Goal: Task Accomplishment & Management: Manage account settings

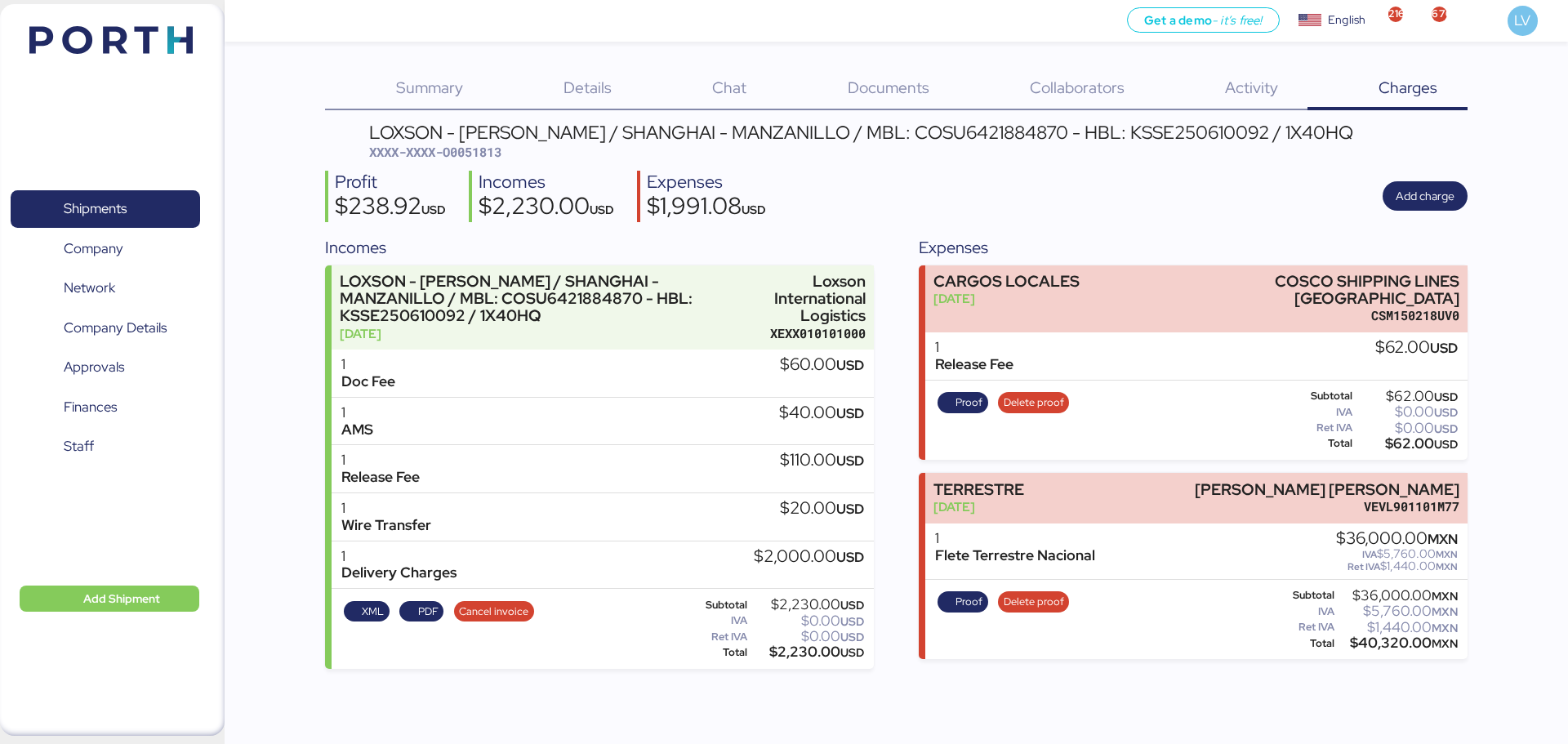
click at [196, 42] on div "Shipments 0 Company 0 Network 0 Company Details 0 Approvals 0 Finances 0 Staff …" at bounding box center [112, 370] width 225 height 731
click at [183, 42] on img at bounding box center [111, 39] width 164 height 28
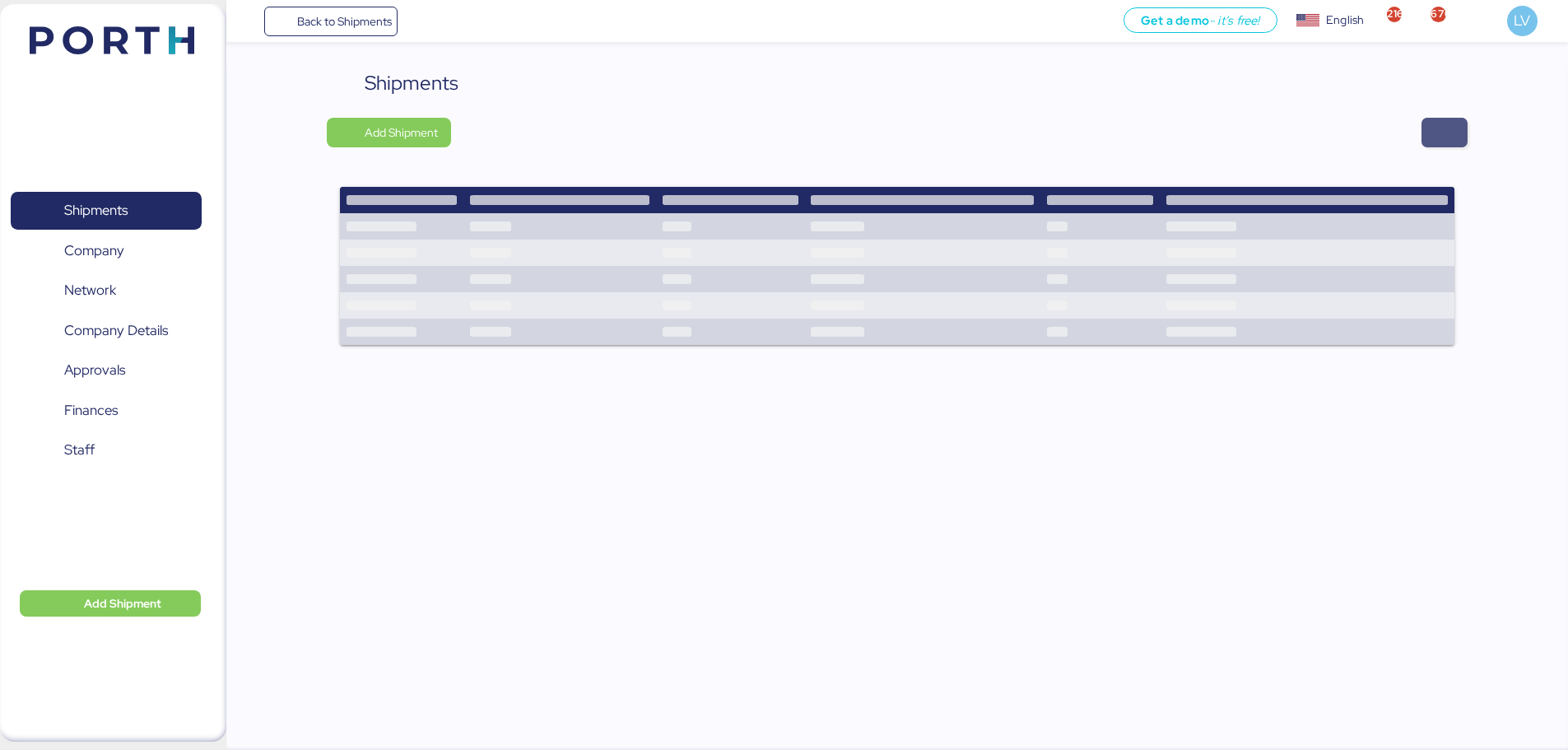
click at [1463, 123] on span "button" at bounding box center [1444, 133] width 46 height 30
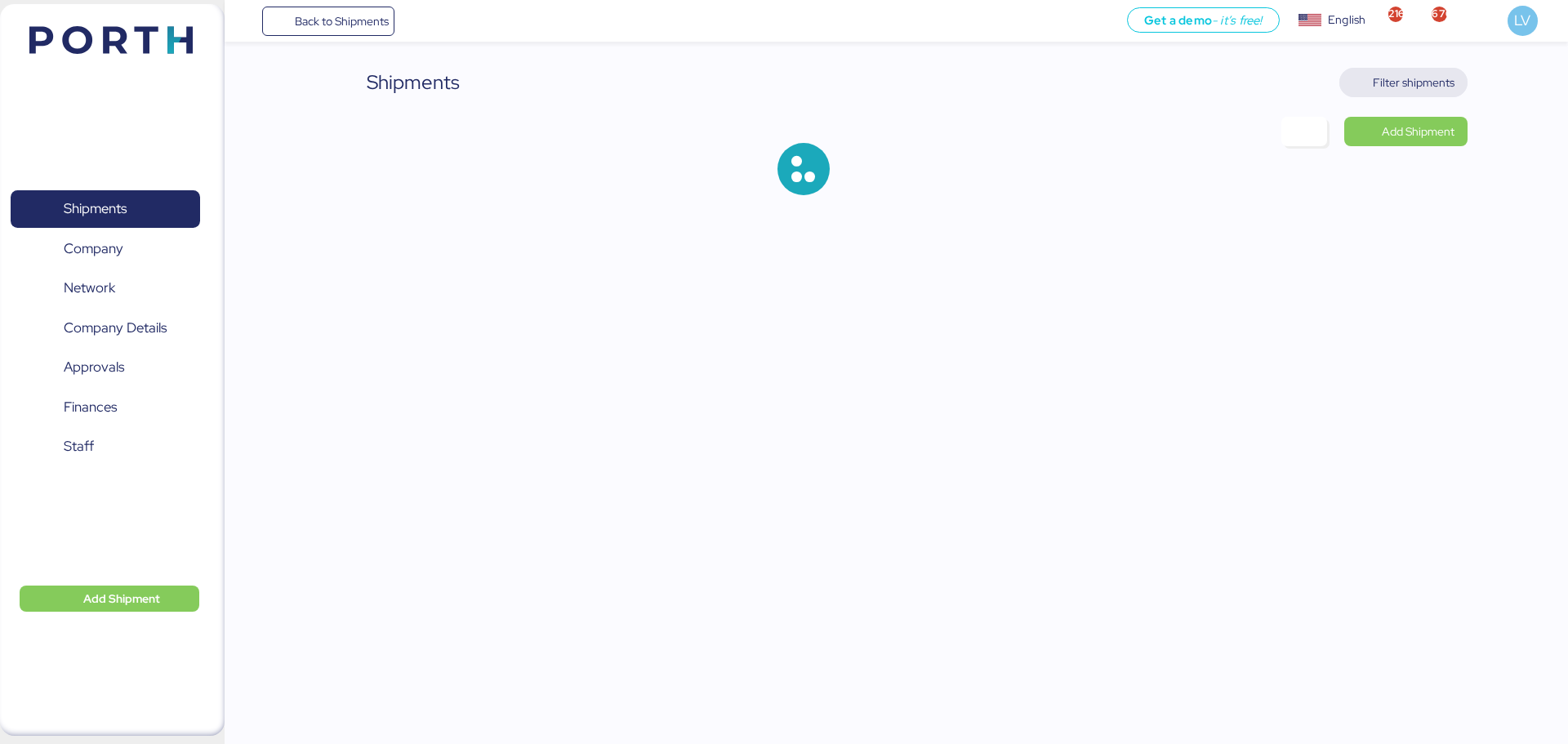
click at [1407, 80] on span "Filter shipments" at bounding box center [1413, 82] width 81 height 20
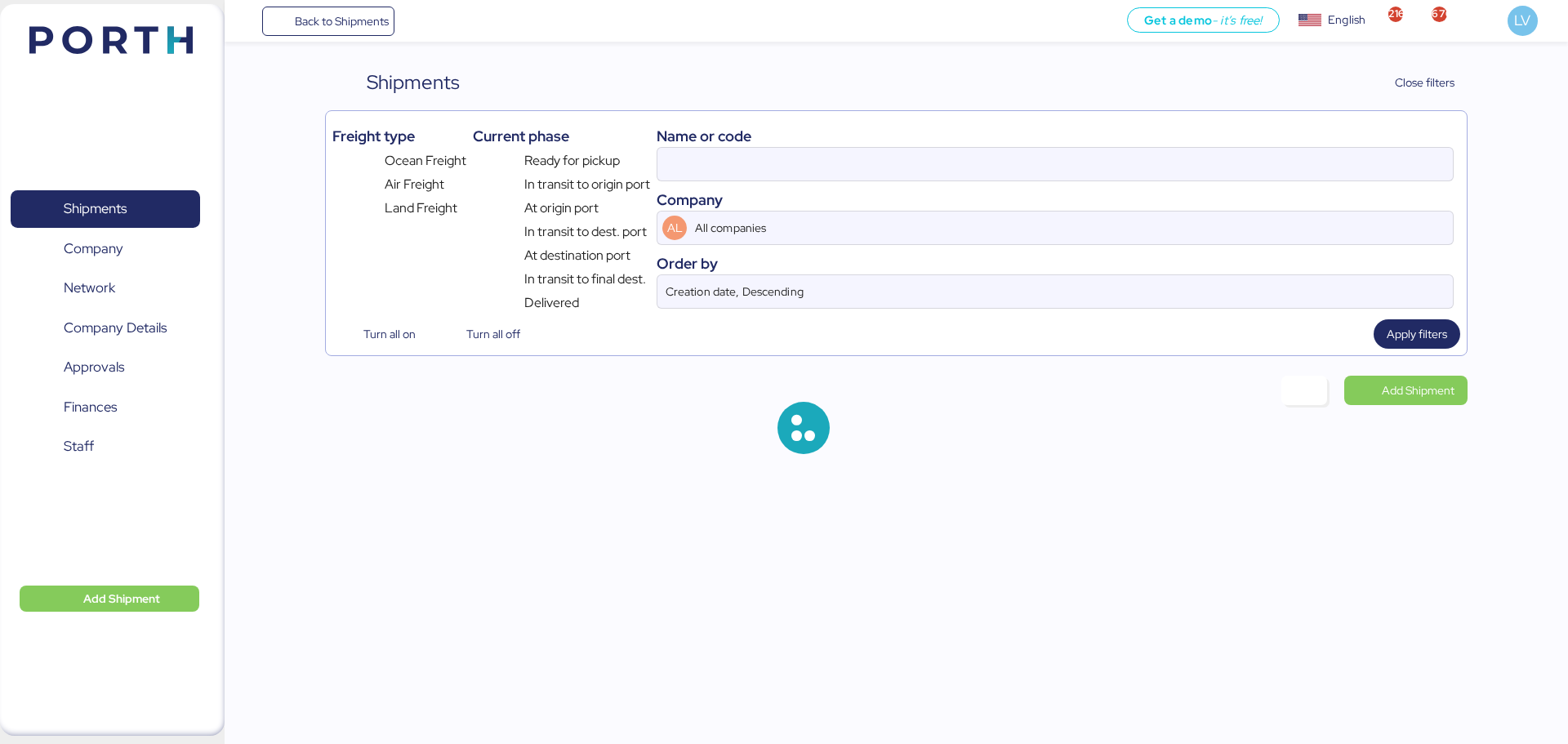
click at [1253, 127] on div "Name or code" at bounding box center [1055, 136] width 797 height 22
click at [1248, 133] on div "Name or code" at bounding box center [1055, 136] width 797 height 22
click at [1236, 152] on input at bounding box center [1055, 164] width 795 height 33
paste input "HLCUME3250349024"
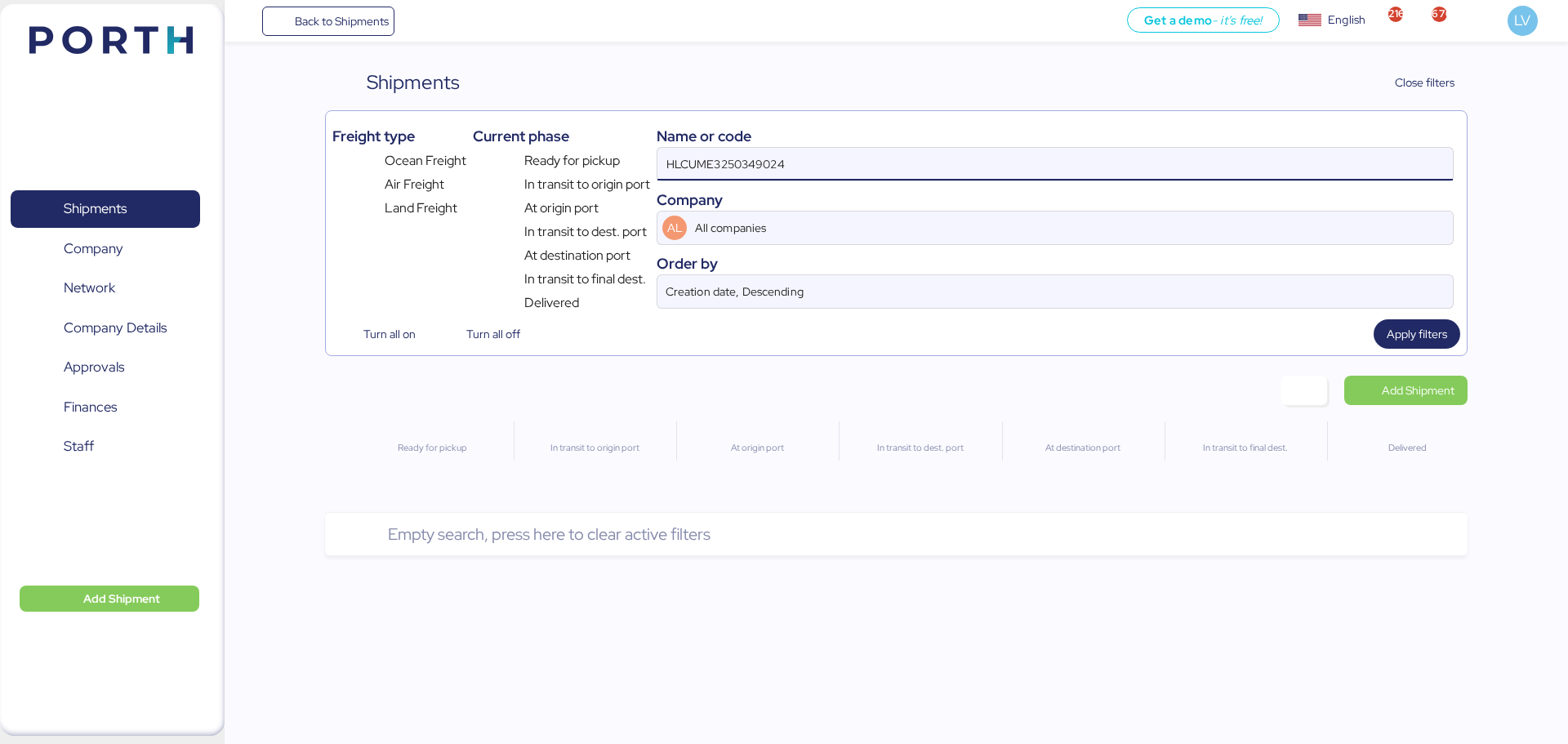
drag, startPoint x: 695, startPoint y: 162, endPoint x: 627, endPoint y: 144, distance: 70.3
click at [627, 144] on div "Freight type Ocean Freight Air Freight Land Freight Current phase Ready for pic…" at bounding box center [896, 215] width 1127 height 195
click at [708, 151] on input "3250349024" at bounding box center [1055, 164] width 795 height 33
click at [701, 162] on input "3250349024" at bounding box center [1055, 164] width 795 height 33
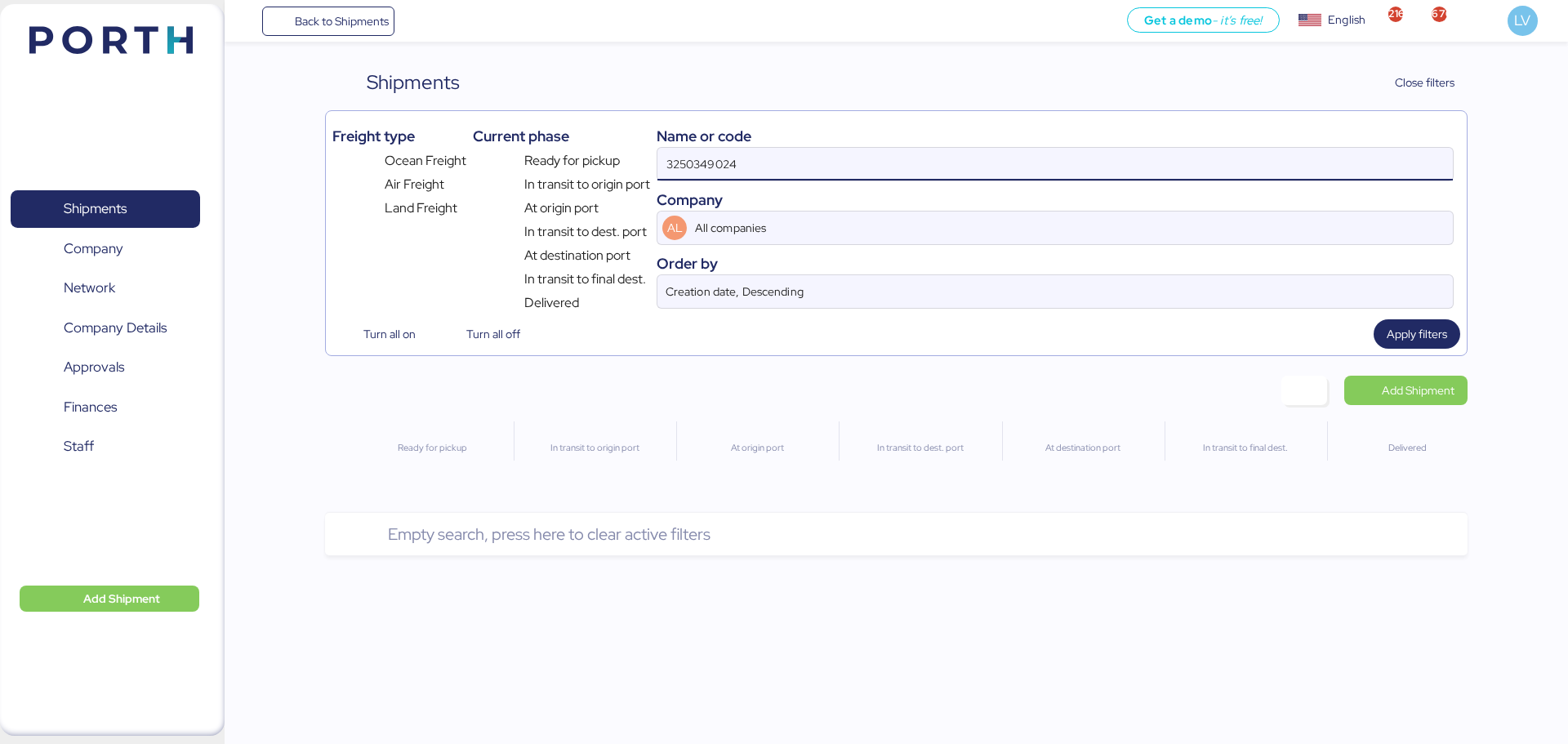
paste input "1385587"
type input "31385587"
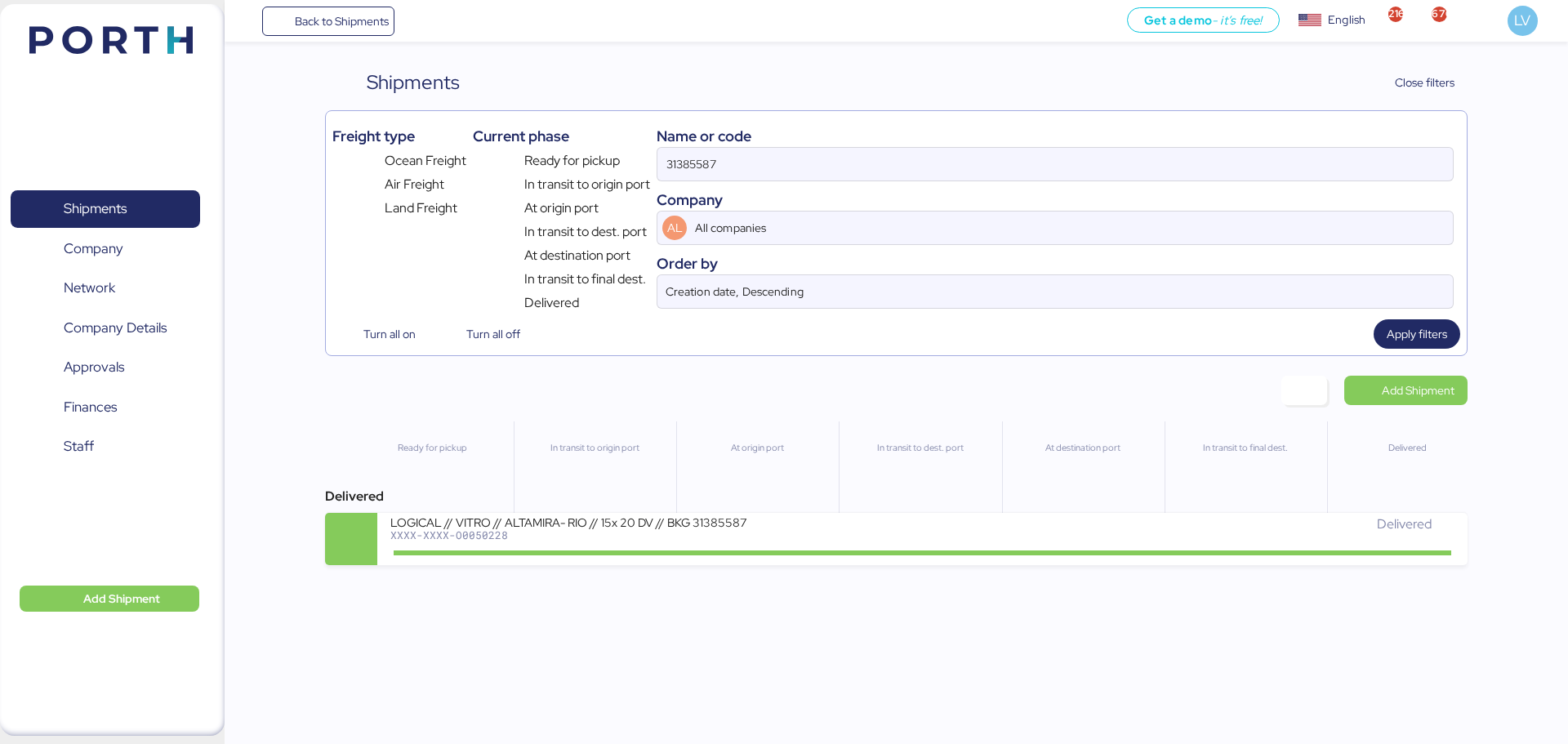
click at [521, 507] on div "In transit to origin port" at bounding box center [594, 479] width 162 height 117
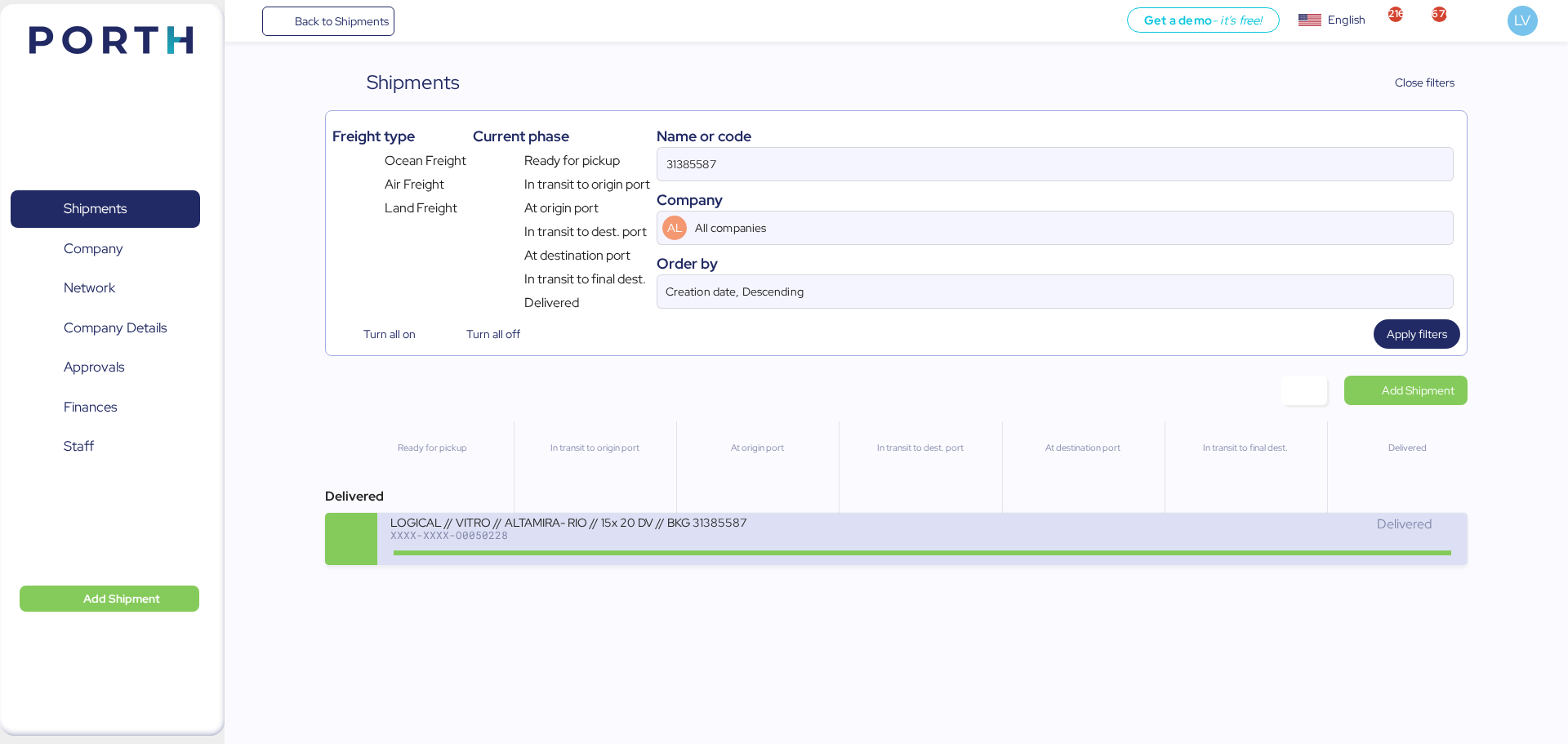
click at [518, 523] on div "LOGICAL // VITRO // ALTAMIRA- RIO // 15x 20 DV // BKG 31385587" at bounding box center [586, 521] width 392 height 14
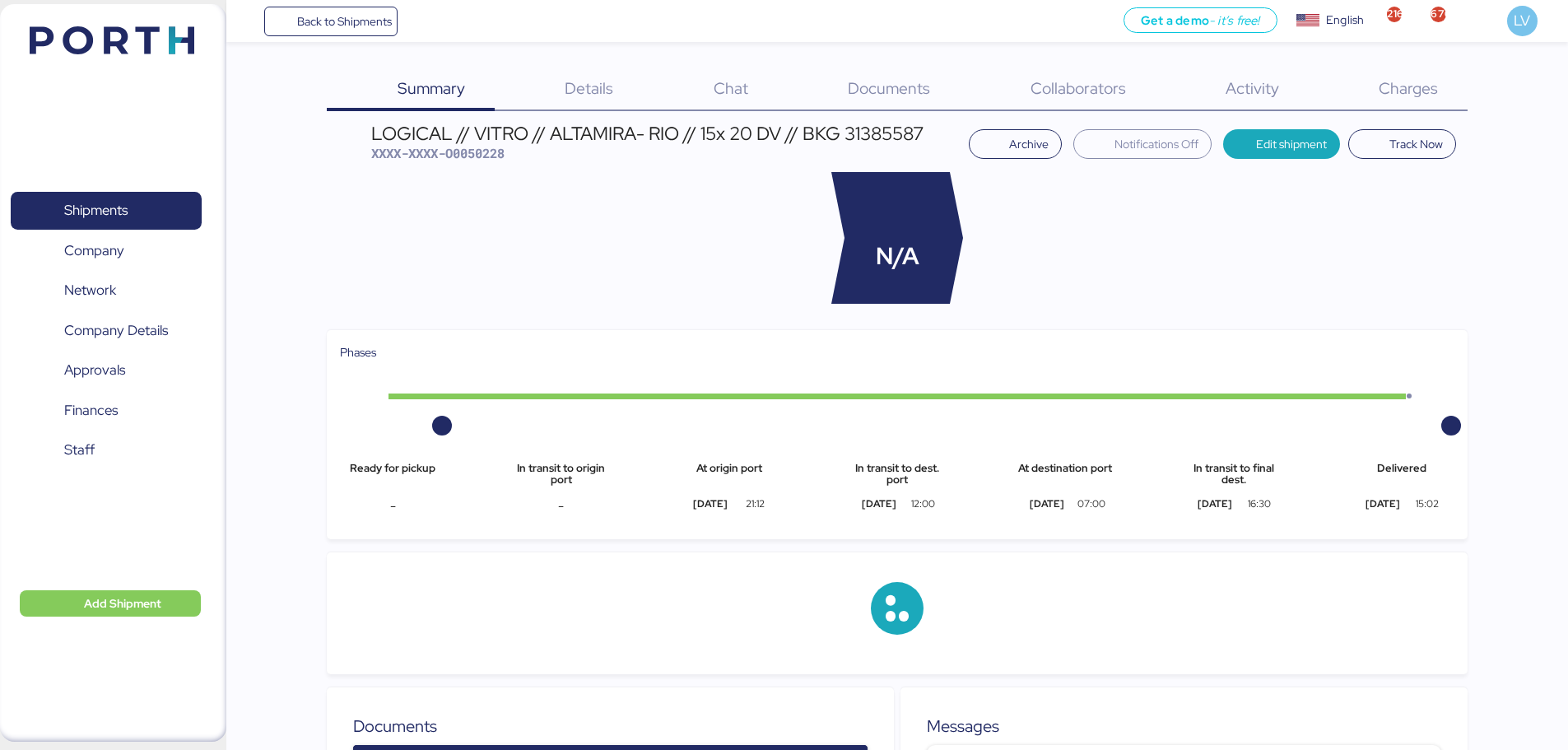
click at [645, 77] on div "Chat 0" at bounding box center [710, 89] width 134 height 42
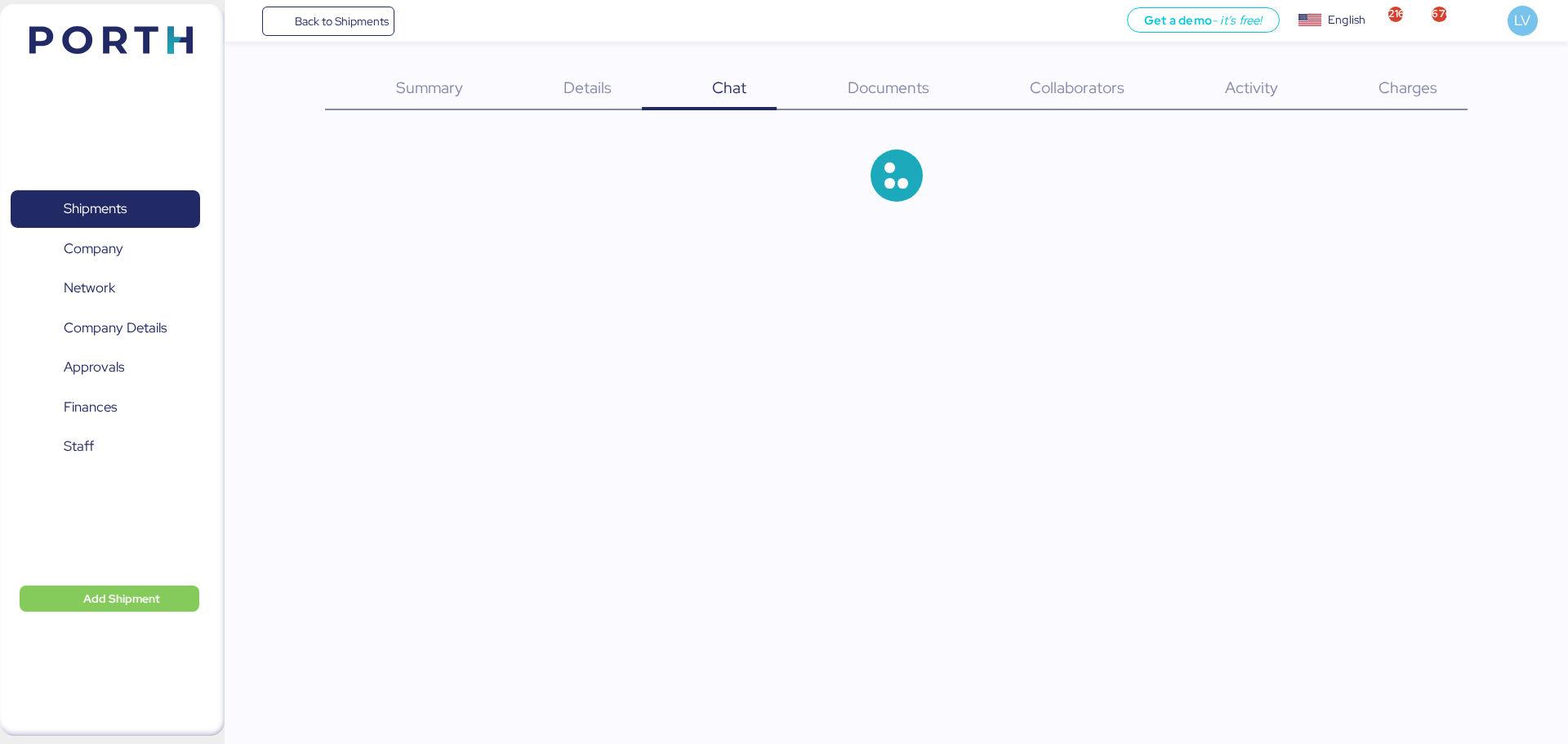
click at [578, 80] on span "Details" at bounding box center [588, 88] width 48 height 21
click at [587, 81] on span "Details" at bounding box center [588, 88] width 48 height 21
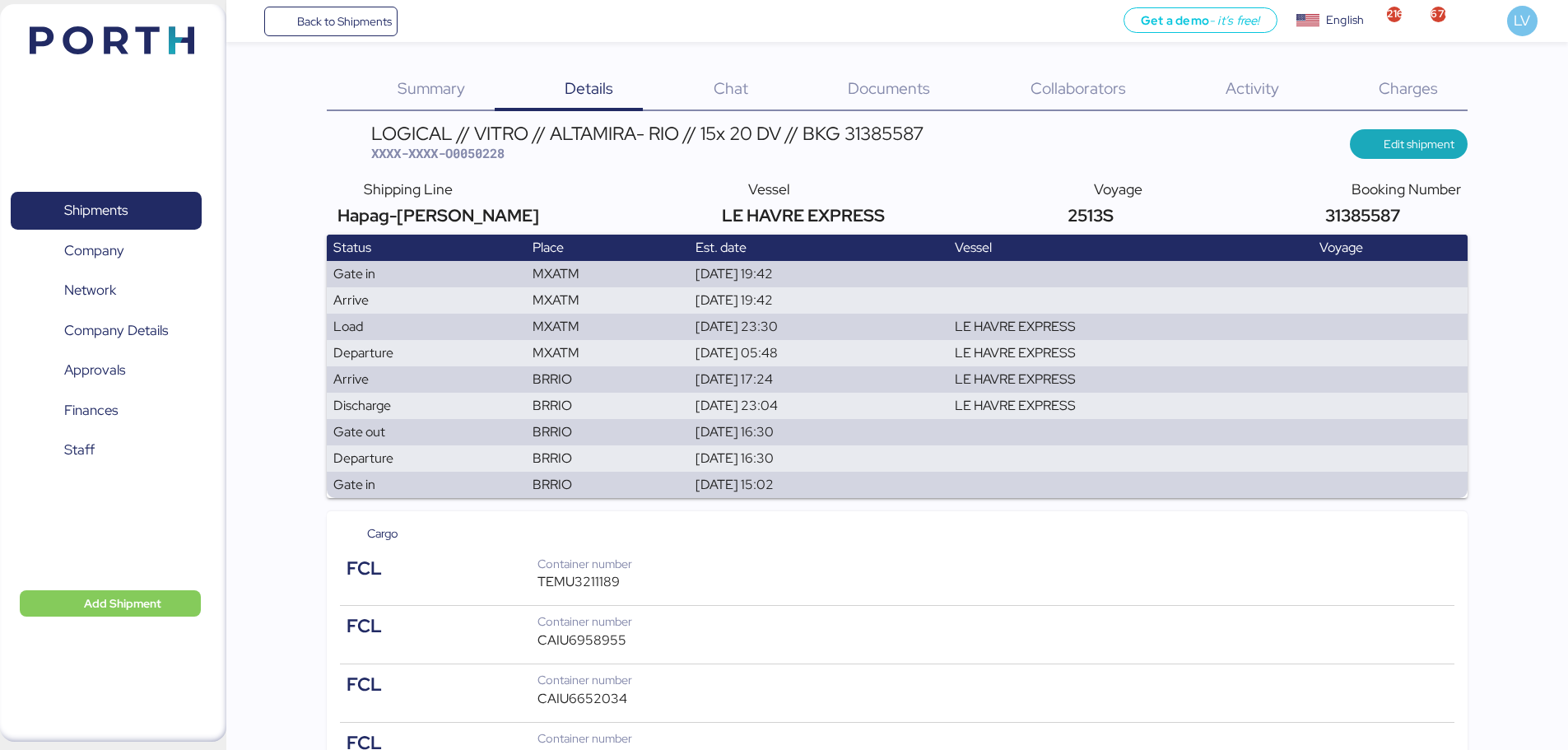
click at [1417, 142] on span "Edit shipment" at bounding box center [1419, 144] width 71 height 20
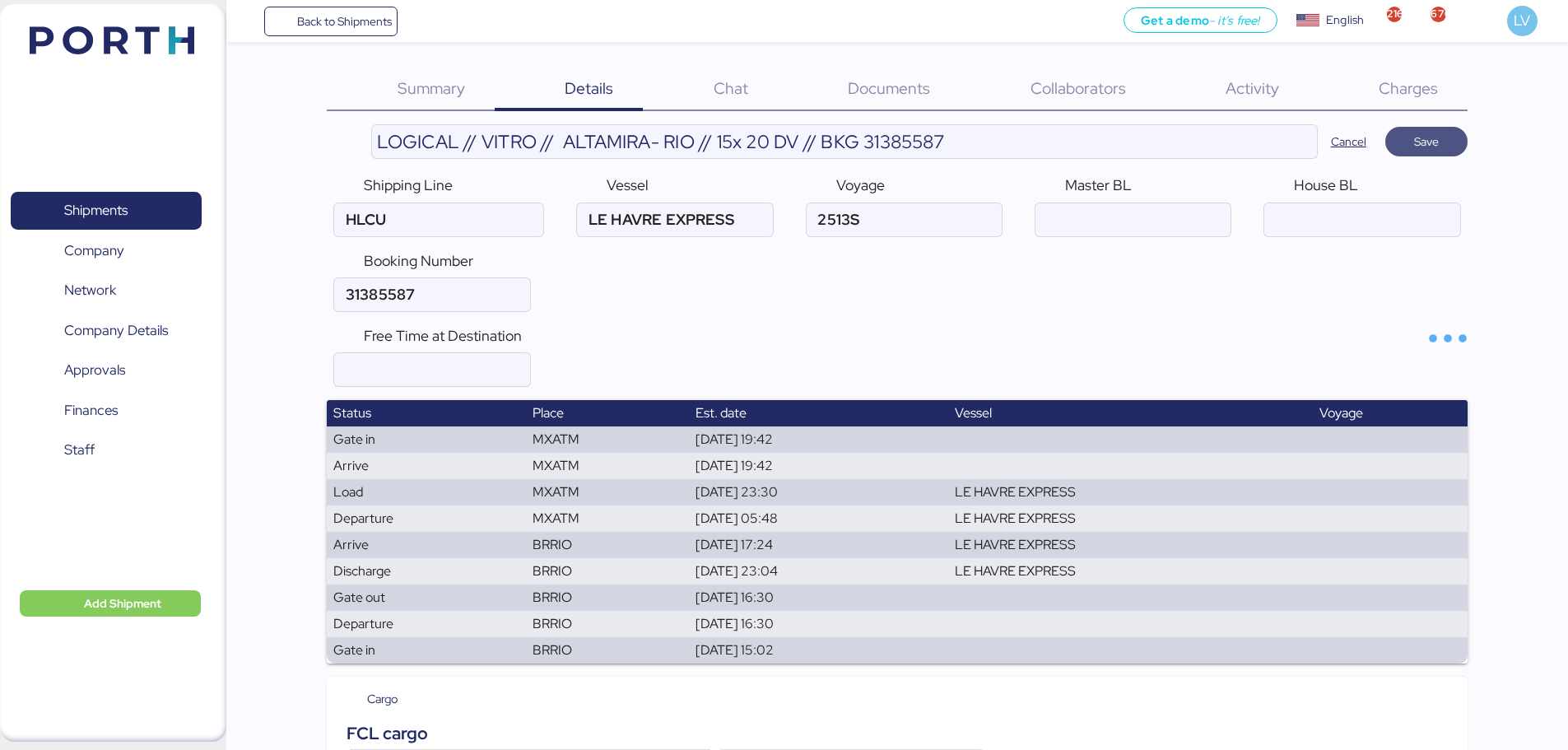
type input "Hapag-[PERSON_NAME]"
click at [1189, 223] on input "ocean" at bounding box center [1133, 220] width 195 height 33
paste input "HLCUME3250349024"
type input "HLCUME3250349024"
click at [1443, 147] on span "Save" at bounding box center [1426, 142] width 56 height 23
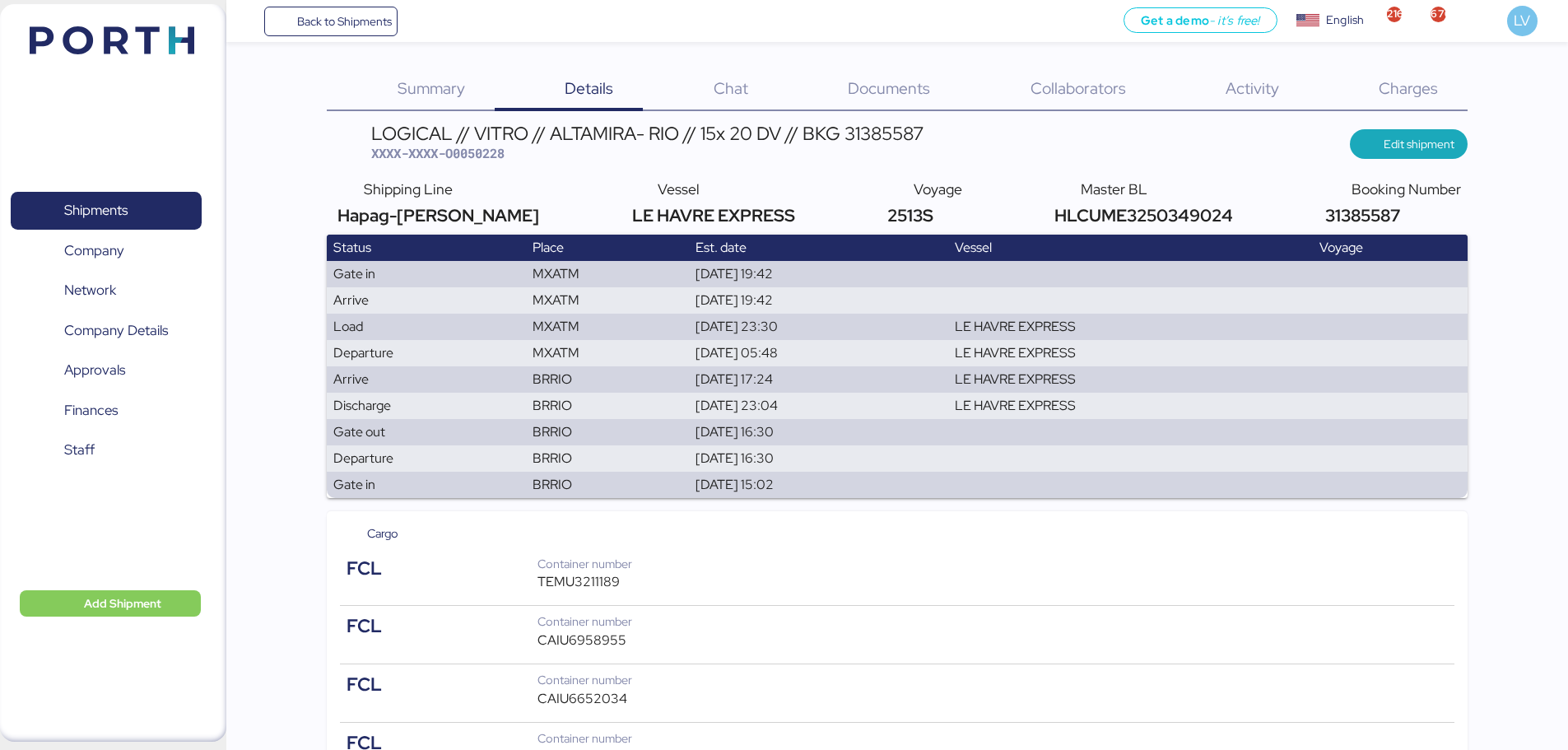
click at [489, 136] on div "LOGICAL // VITRO // ALTAMIRA- RIO // 15x 20 DV // BKG 31385587" at bounding box center [647, 133] width 553 height 18
click at [479, 152] on span "XXXX-XXXX-O0050228" at bounding box center [438, 153] width 133 height 16
copy span "O0050228"
click at [1459, 142] on span "Edit shipment" at bounding box center [1408, 143] width 118 height 30
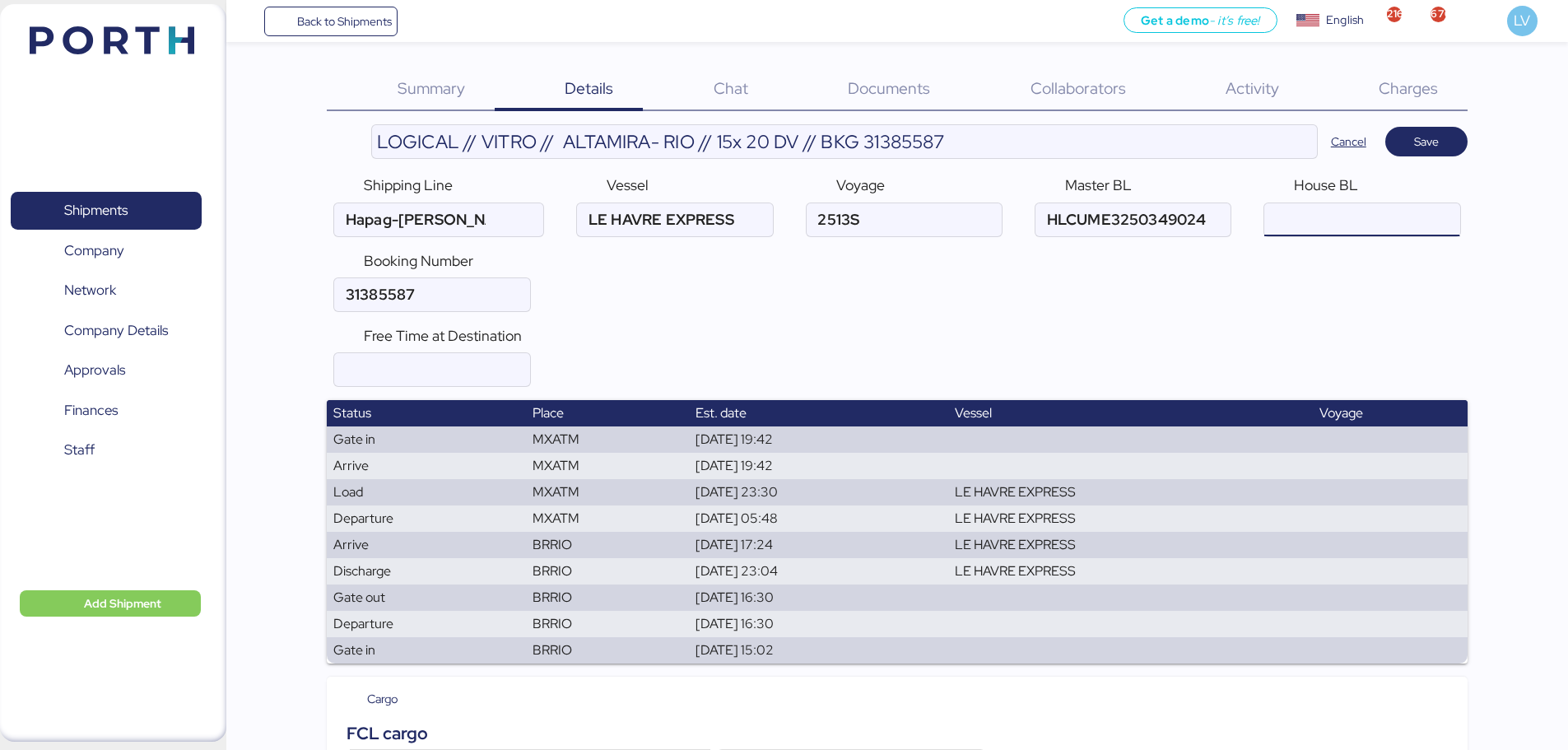
click at [1279, 220] on input "ocean" at bounding box center [1362, 220] width 195 height 33
type input "g"
paste input "O0050228"
type input "GO-O0050228"
click at [1408, 145] on span "Save" at bounding box center [1426, 142] width 56 height 23
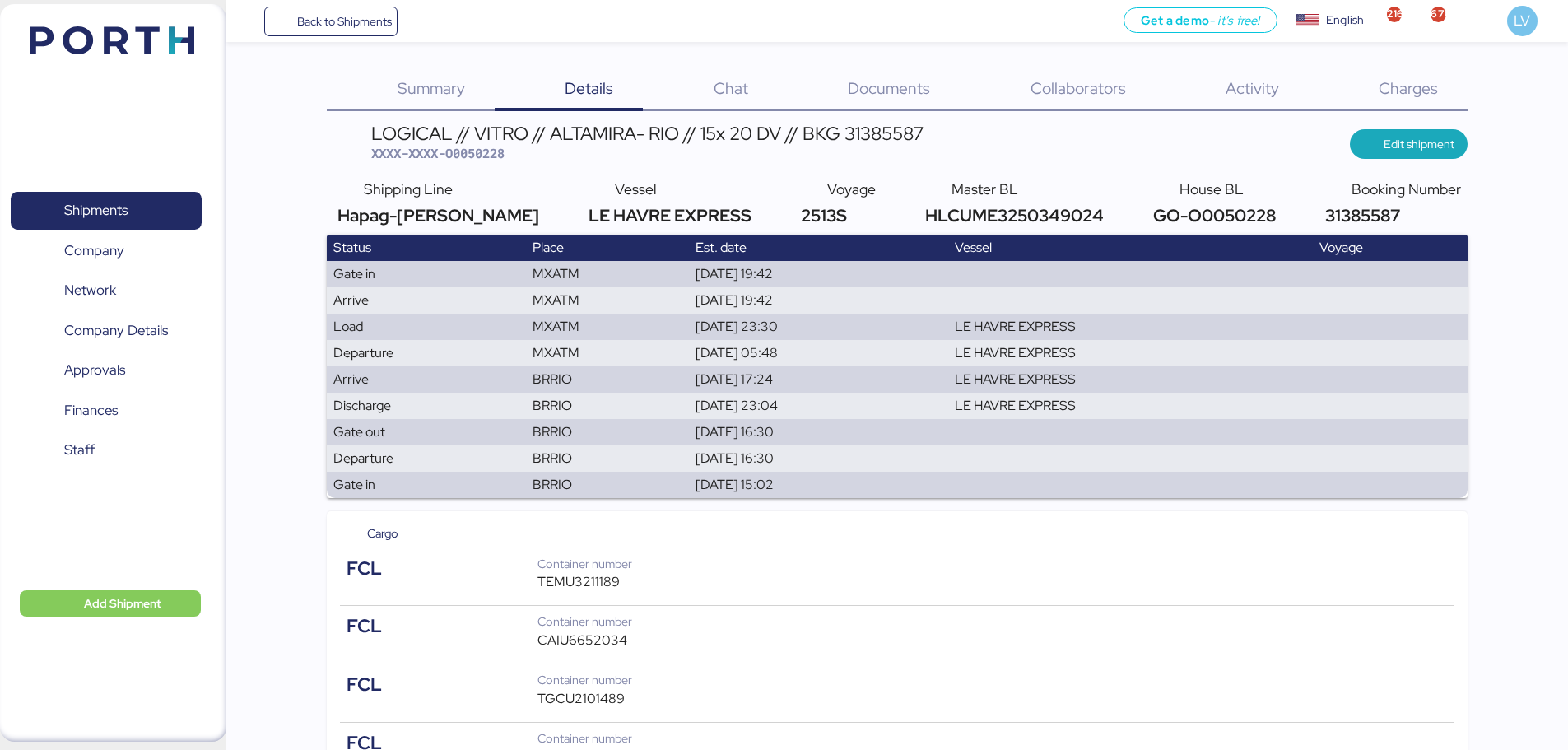
click at [504, 150] on span "XXXX-XXXX-O0050228" at bounding box center [438, 153] width 133 height 16
copy span "O0050228"
